Goal: Find specific page/section: Find specific page/section

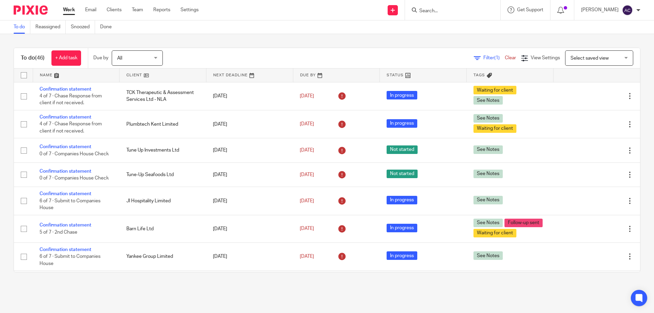
click at [453, 10] on input "Search" at bounding box center [448, 11] width 61 height 6
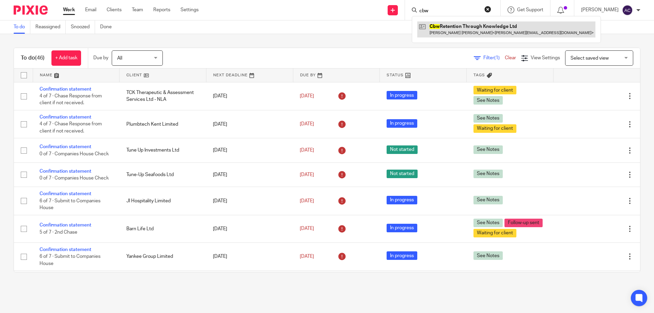
type input "cbw"
click at [447, 29] on link at bounding box center [506, 29] width 178 height 16
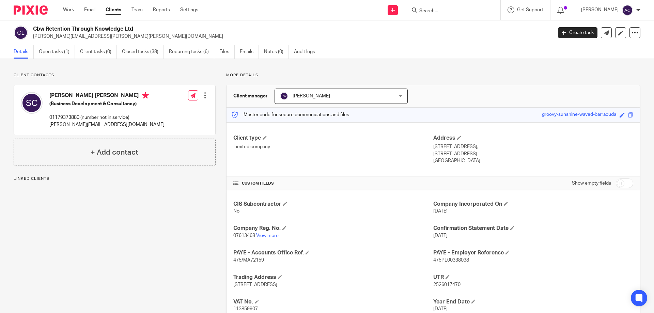
click at [64, 49] on link "Open tasks (1)" at bounding box center [57, 51] width 36 height 13
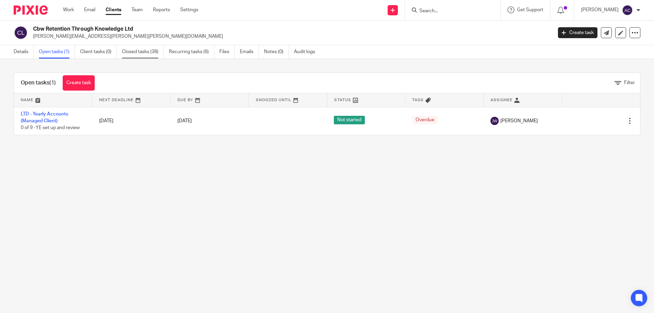
click at [145, 50] on link "Closed tasks (38)" at bounding box center [143, 51] width 42 height 13
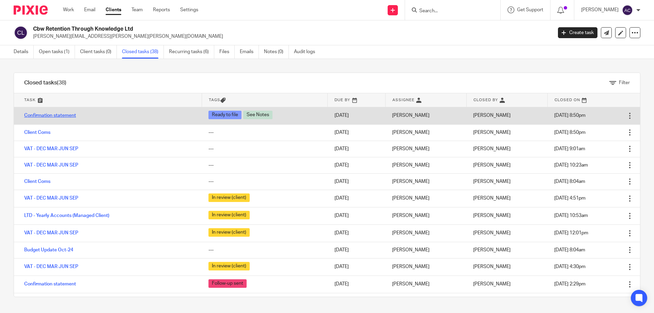
click at [62, 117] on link "Confirmation statement" at bounding box center [50, 115] width 52 height 5
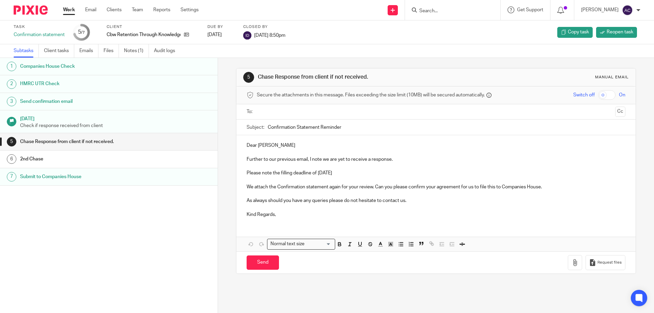
click at [124, 51] on ul "Subtasks Client tasks Emails Files Notes (1) Audit logs" at bounding box center [100, 50] width 172 height 13
click at [134, 53] on link "Notes (1)" at bounding box center [136, 50] width 25 height 13
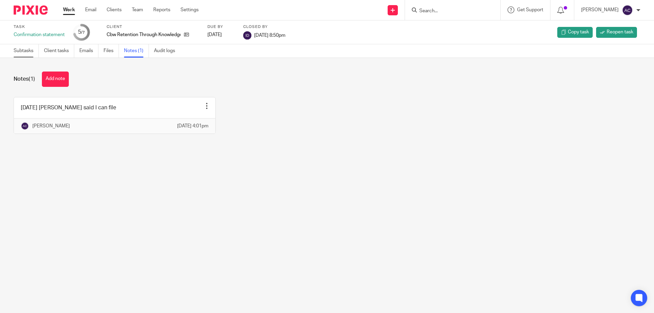
click at [25, 49] on link "Subtasks" at bounding box center [26, 50] width 25 height 13
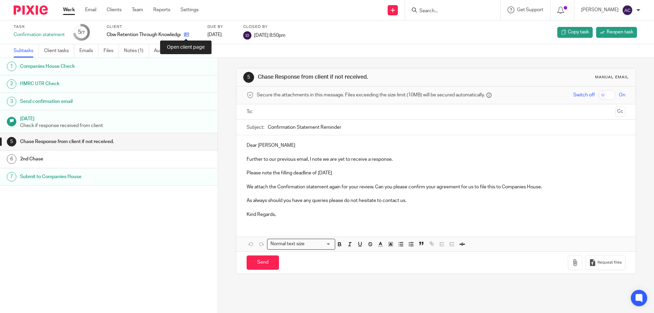
click at [187, 33] on icon at bounding box center [186, 34] width 5 height 5
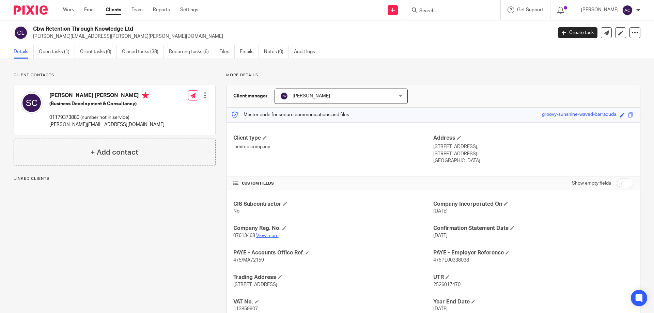
click at [266, 236] on link "View more" at bounding box center [267, 235] width 22 height 5
click at [474, 13] on input "Search" at bounding box center [448, 11] width 61 height 6
type input "n"
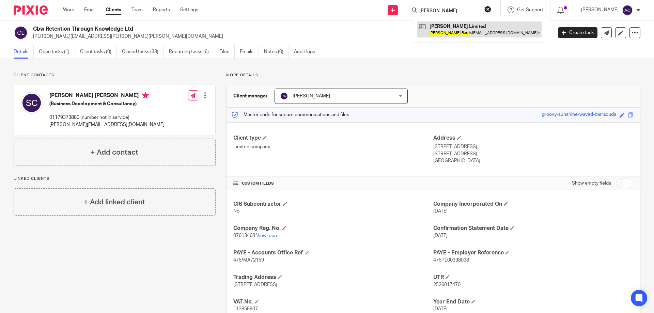
type input "claudia bard"
click at [446, 35] on link at bounding box center [479, 29] width 124 height 16
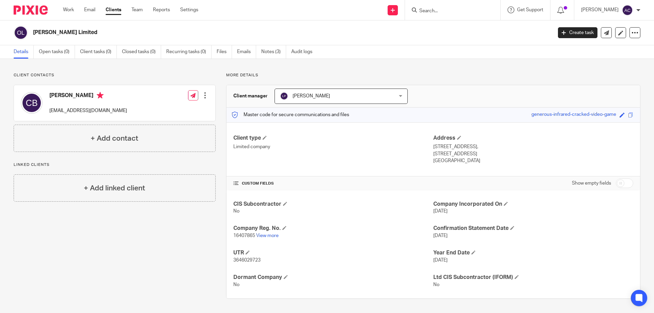
drag, startPoint x: 482, startPoint y: 90, endPoint x: 482, endPoint y: 95, distance: 5.1
click at [482, 90] on div "Client manager [PERSON_NAME] [PERSON_NAME] [PERSON_NAME] [PERSON_NAME] [PERSON_…" at bounding box center [432, 96] width 413 height 22
click at [465, 59] on div "Details Open tasks (0) Client tasks (0) Closed tasks (0) Recurring tasks (0) Fi…" at bounding box center [327, 52] width 654 height 14
click at [117, 30] on h2 "[PERSON_NAME] Limited" at bounding box center [239, 32] width 412 height 7
click at [423, 12] on input "Search" at bounding box center [448, 11] width 61 height 6
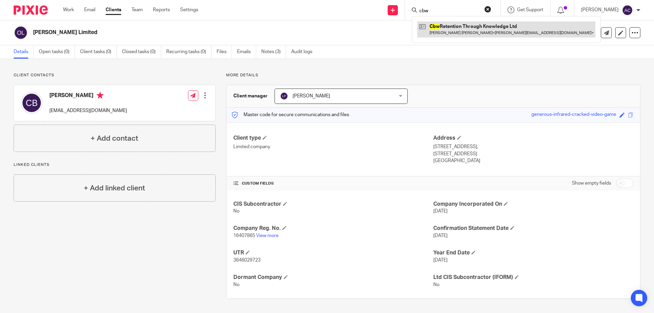
type input "cbw"
click at [459, 32] on link at bounding box center [506, 29] width 178 height 16
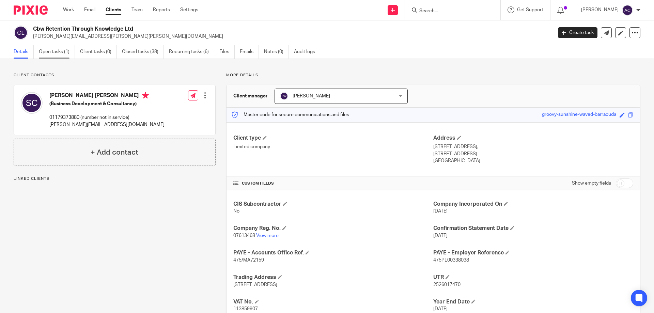
click at [48, 52] on link "Open tasks (1)" at bounding box center [57, 51] width 36 height 13
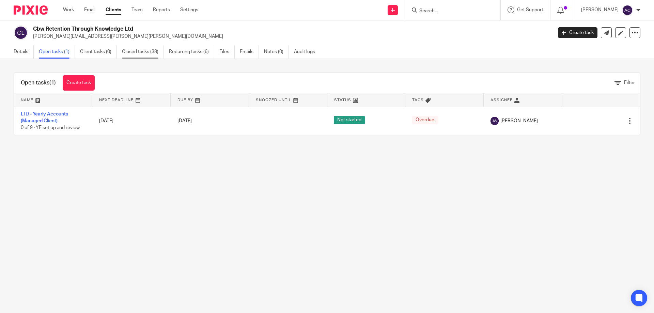
click at [126, 52] on link "Closed tasks (38)" at bounding box center [143, 51] width 42 height 13
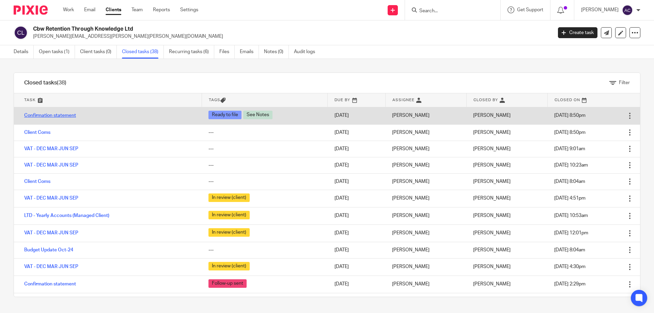
click at [62, 114] on link "Confirmation statement" at bounding box center [50, 115] width 52 height 5
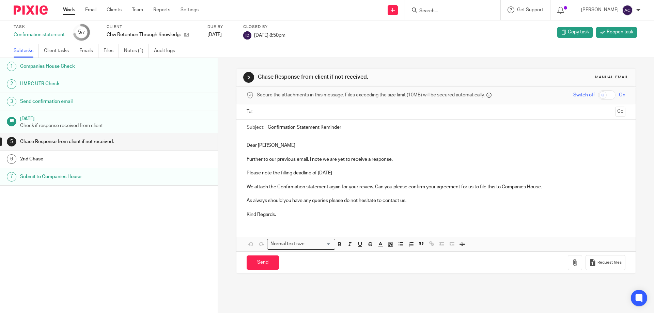
click at [131, 54] on link "Notes (1)" at bounding box center [136, 50] width 25 height 13
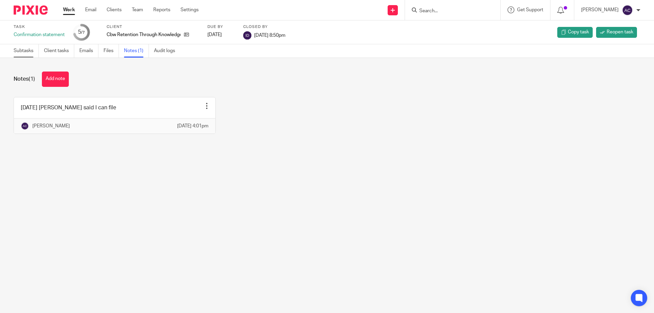
click at [29, 49] on link "Subtasks" at bounding box center [26, 50] width 25 height 13
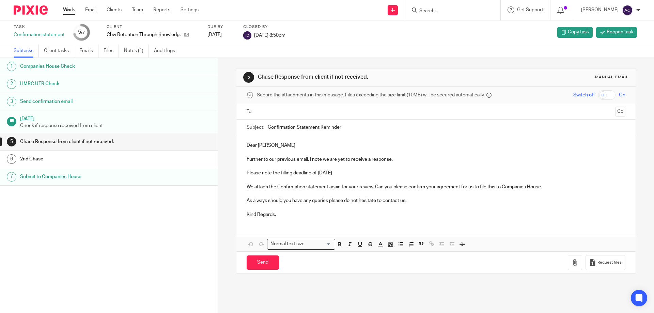
click at [68, 9] on link "Work" at bounding box center [69, 9] width 12 height 7
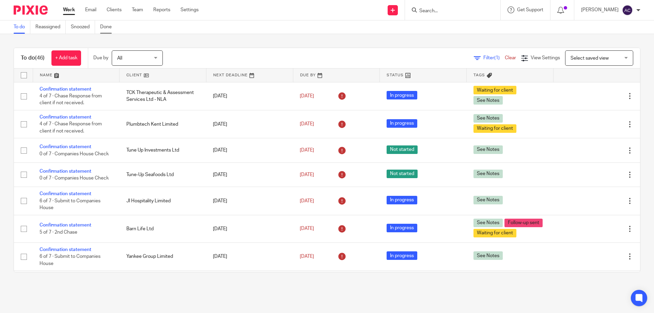
click at [114, 25] on link "Done" at bounding box center [108, 26] width 17 height 13
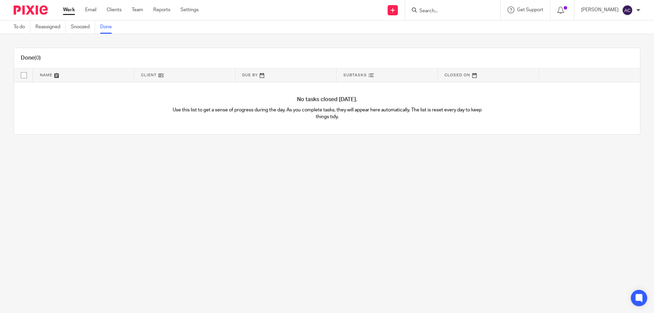
drag, startPoint x: 23, startPoint y: 26, endPoint x: 144, endPoint y: 123, distance: 155.0
click at [23, 26] on link "To do" at bounding box center [22, 26] width 17 height 13
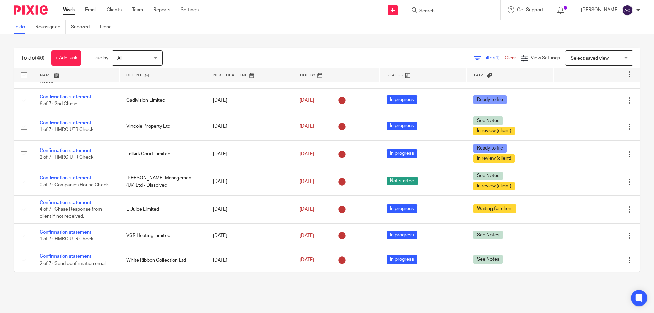
scroll to position [477, 0]
